Goal: Obtain resource: Obtain resource

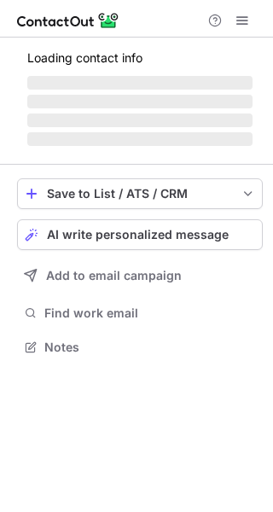
scroll to position [315, 273]
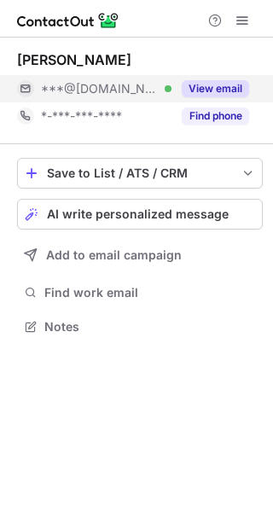
click at [237, 85] on button "View email" at bounding box center [215, 88] width 67 height 17
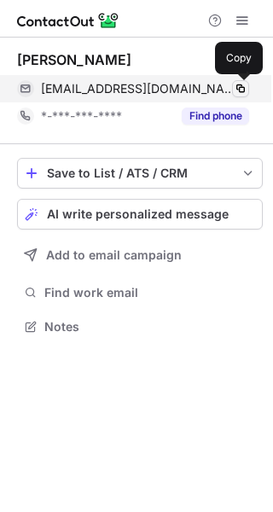
click at [239, 86] on span at bounding box center [241, 89] width 14 height 14
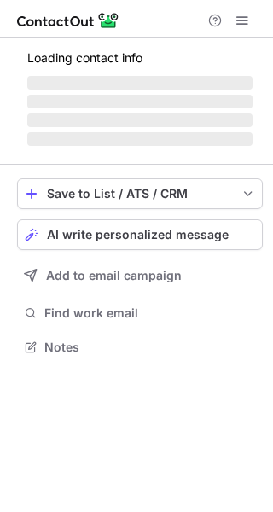
scroll to position [373, 273]
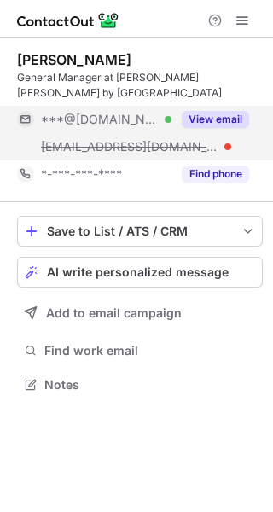
click at [227, 120] on button "View email" at bounding box center [215, 119] width 67 height 17
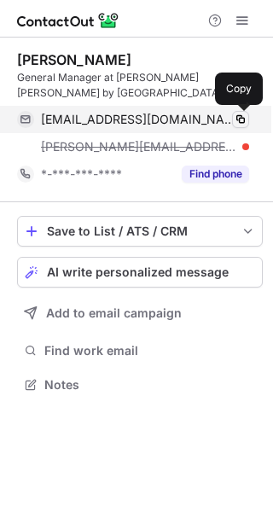
click at [242, 120] on span at bounding box center [241, 120] width 14 height 14
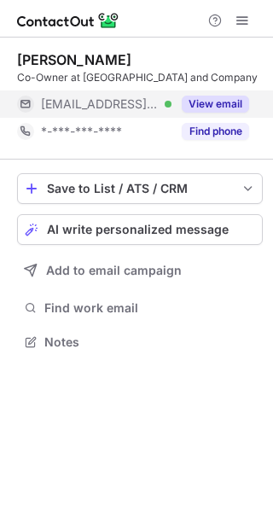
scroll to position [330, 273]
click at [234, 102] on button "View email" at bounding box center [215, 104] width 67 height 17
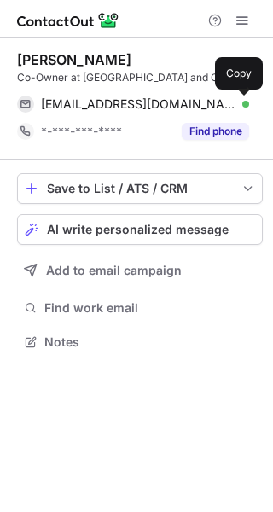
click at [238, 103] on span at bounding box center [241, 104] width 14 height 14
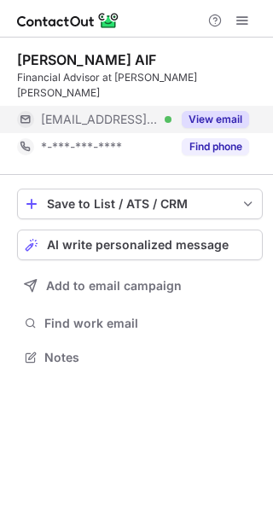
scroll to position [330, 273]
click at [227, 111] on button "View email" at bounding box center [215, 119] width 67 height 17
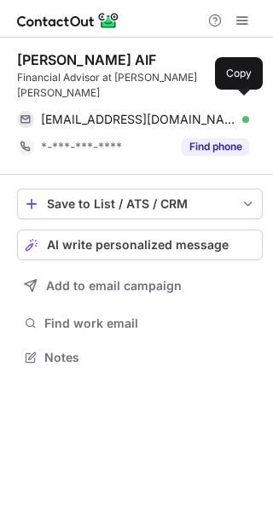
click at [238, 113] on span at bounding box center [241, 120] width 14 height 14
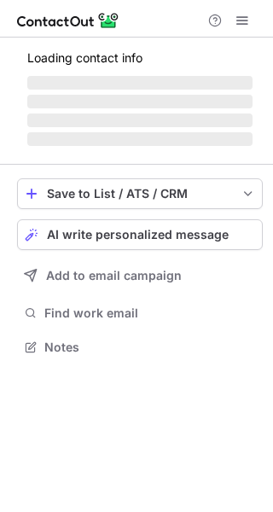
scroll to position [358, 273]
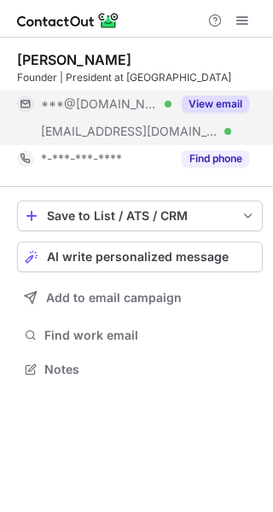
click at [241, 108] on button "View email" at bounding box center [215, 104] width 67 height 17
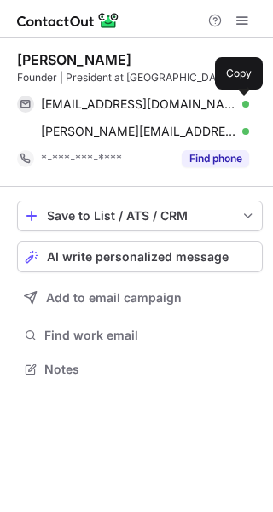
click at [239, 103] on span at bounding box center [241, 104] width 14 height 14
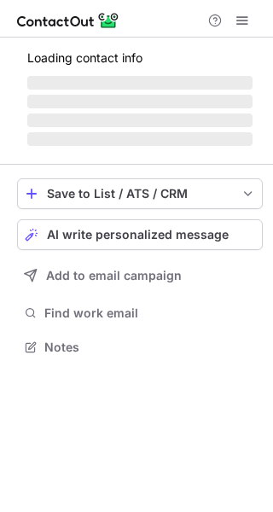
scroll to position [330, 273]
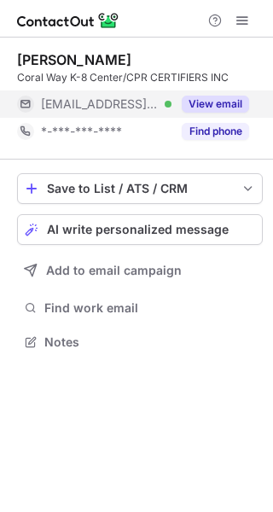
click at [234, 110] on button "View email" at bounding box center [215, 104] width 67 height 17
